Goal: Information Seeking & Learning: Learn about a topic

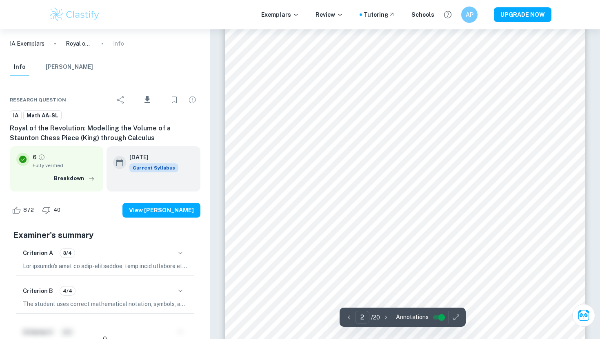
scroll to position [563, 0]
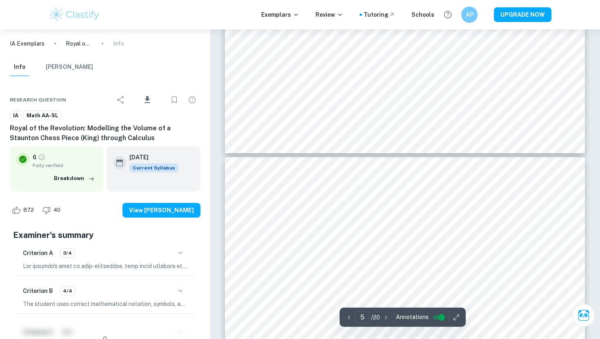
type input "6"
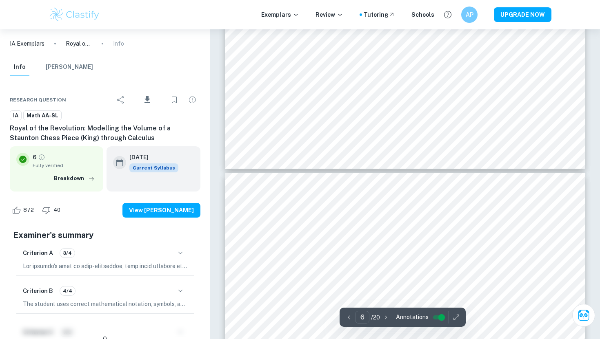
scroll to position [2798, 0]
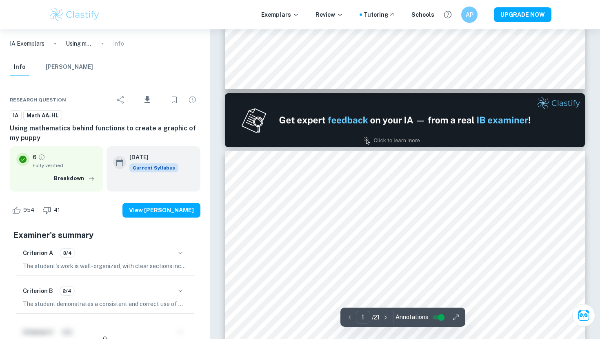
type input "2"
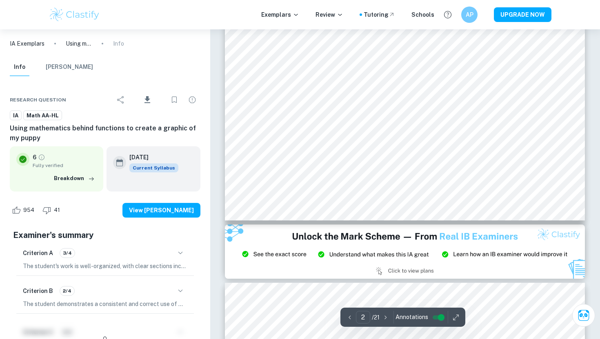
scroll to position [896, 0]
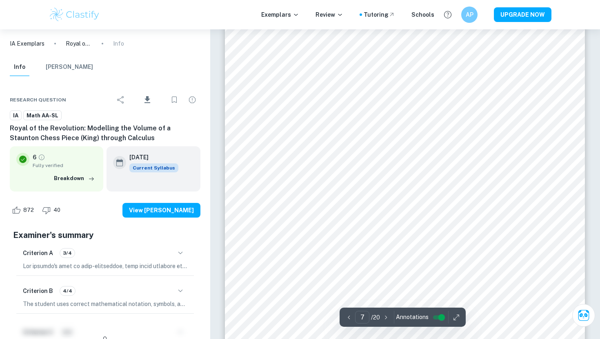
scroll to position [3343, 0]
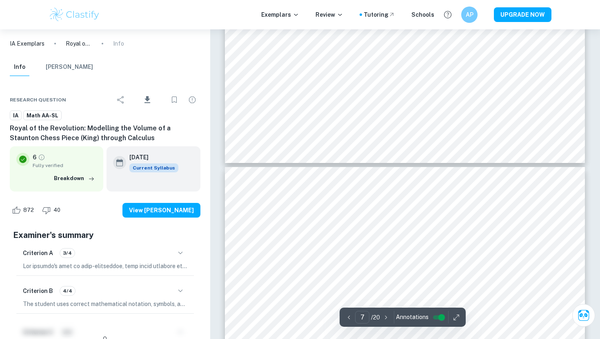
type input "8"
